Goal: Information Seeking & Learning: Find specific fact

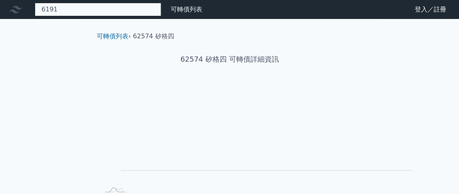
drag, startPoint x: 0, startPoint y: 0, endPoint x: 93, endPoint y: 16, distance: 94.2
click at [93, 16] on div "6191 無此可轉債" at bounding box center [98, 9] width 126 height 13
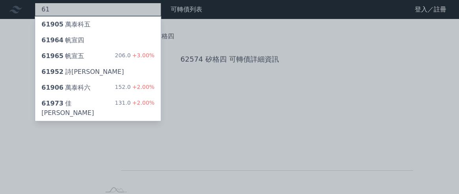
type input "6"
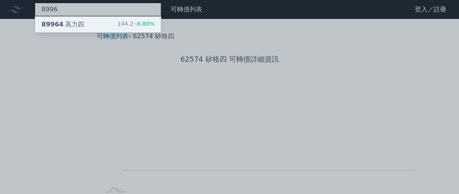
type input "8996"
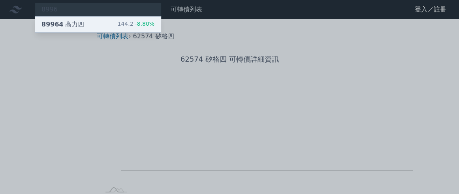
click at [84, 28] on div "89964 高力四" at bounding box center [62, 24] width 43 height 9
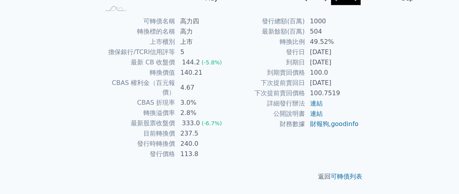
scroll to position [205, 0]
drag, startPoint x: 330, startPoint y: 69, endPoint x: 374, endPoint y: 74, distance: 44.5
click at [359, 68] on td "[DATE]" at bounding box center [332, 62] width 54 height 10
copy td "[DATE]"
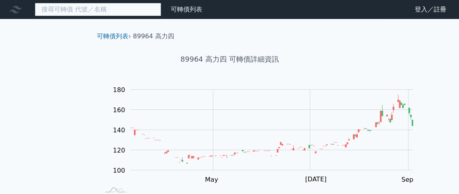
click at [114, 13] on input at bounding box center [98, 9] width 126 height 13
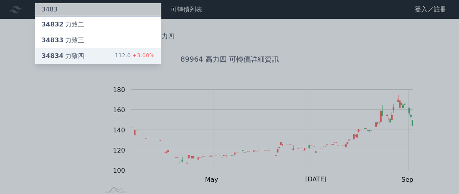
type input "3483"
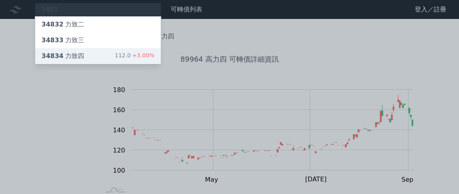
click at [76, 61] on div "34834 力致四" at bounding box center [62, 55] width 43 height 9
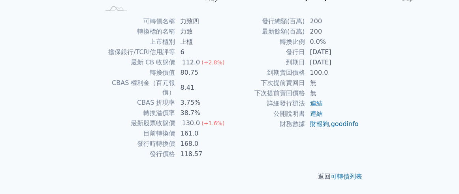
scroll to position [235, 0]
drag, startPoint x: 330, startPoint y: 41, endPoint x: 372, endPoint y: 39, distance: 42.3
click at [359, 57] on td "[DATE]" at bounding box center [332, 62] width 54 height 10
copy td "[DATE]"
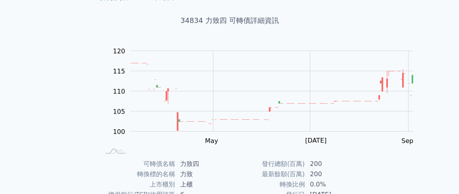
scroll to position [0, 0]
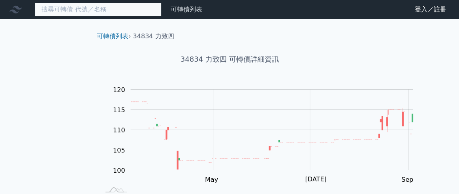
click at [141, 12] on input at bounding box center [98, 9] width 126 height 13
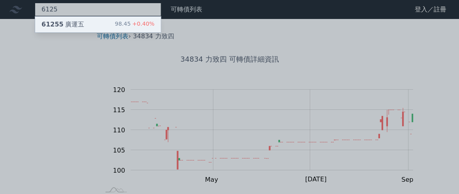
type input "6125"
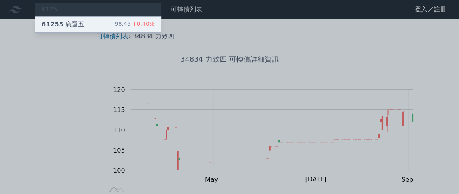
click at [77, 28] on div "61255 廣運五" at bounding box center [62, 24] width 43 height 9
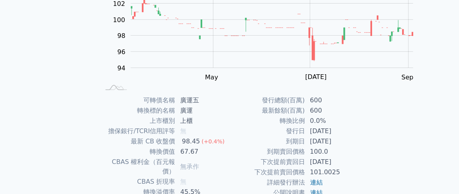
scroll to position [205, 0]
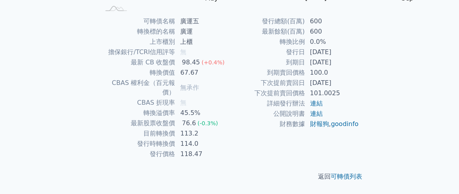
drag, startPoint x: 329, startPoint y: 73, endPoint x: 372, endPoint y: 77, distance: 42.8
click at [359, 68] on td "[DATE]" at bounding box center [332, 62] width 54 height 10
copy td "[DATE]"
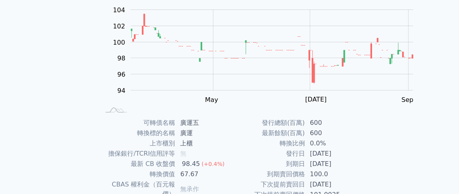
scroll to position [0, 0]
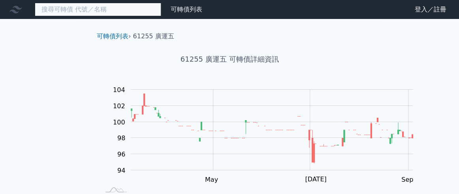
click at [118, 13] on input at bounding box center [98, 9] width 126 height 13
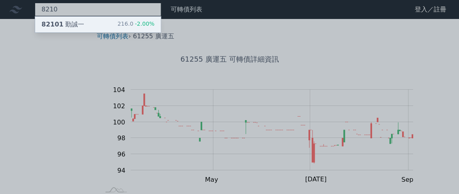
type input "8210"
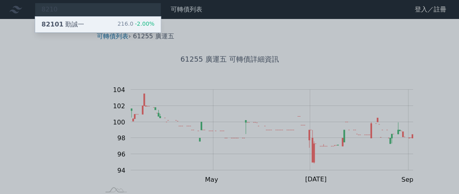
click at [64, 28] on span "82101" at bounding box center [52, 25] width 22 height 8
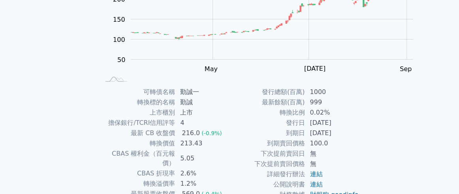
scroll to position [205, 0]
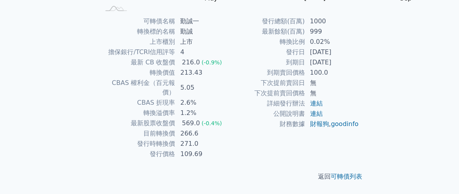
drag, startPoint x: 331, startPoint y: 73, endPoint x: 372, endPoint y: 73, distance: 40.7
click at [359, 68] on td "[DATE]" at bounding box center [332, 62] width 54 height 10
copy td "[DATE]"
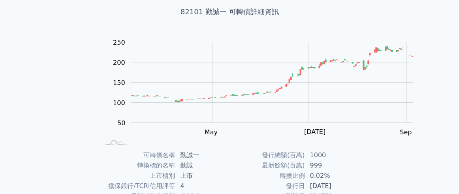
scroll to position [0, 0]
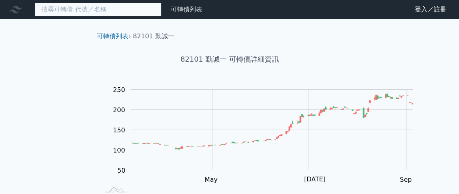
click at [113, 12] on input at bounding box center [98, 9] width 126 height 13
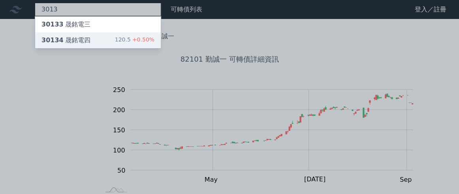
type input "3013"
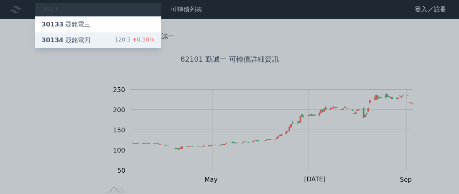
click at [90, 45] on div "30134 晟銘電四" at bounding box center [65, 40] width 49 height 9
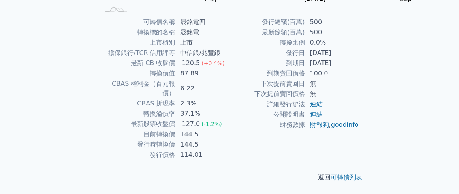
scroll to position [205, 0]
drag, startPoint x: 329, startPoint y: 73, endPoint x: 372, endPoint y: 76, distance: 42.4
click at [359, 68] on td "[DATE]" at bounding box center [332, 62] width 54 height 10
copy td "[DATE]"
